Goal: Information Seeking & Learning: Learn about a topic

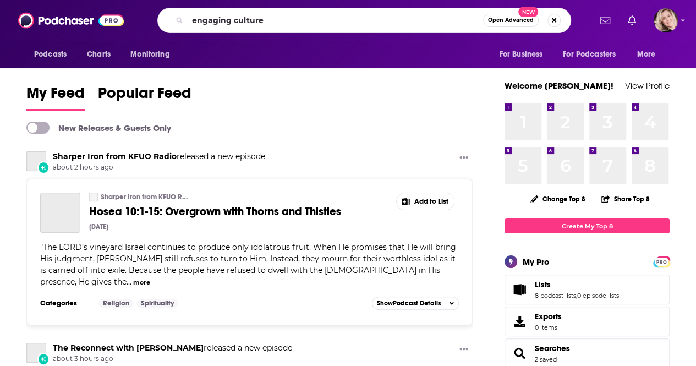
type input "engaging culture"
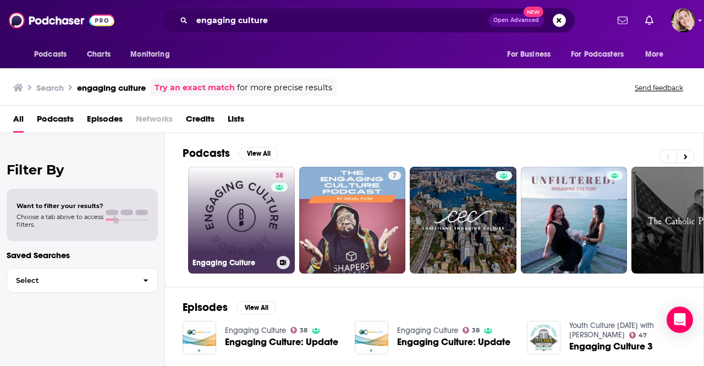
click at [248, 206] on link "38 Engaging Culture" at bounding box center [241, 220] width 107 height 107
